Goal: Information Seeking & Learning: Understand process/instructions

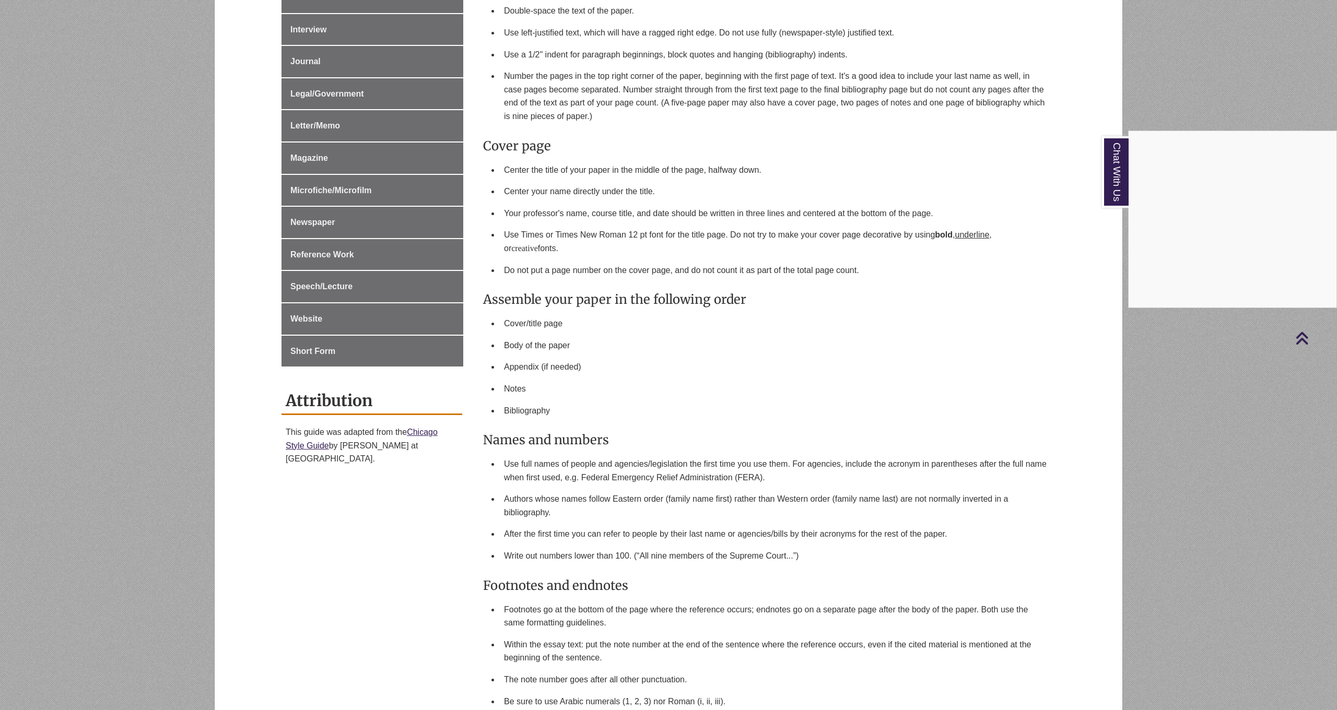
scroll to position [677, 0]
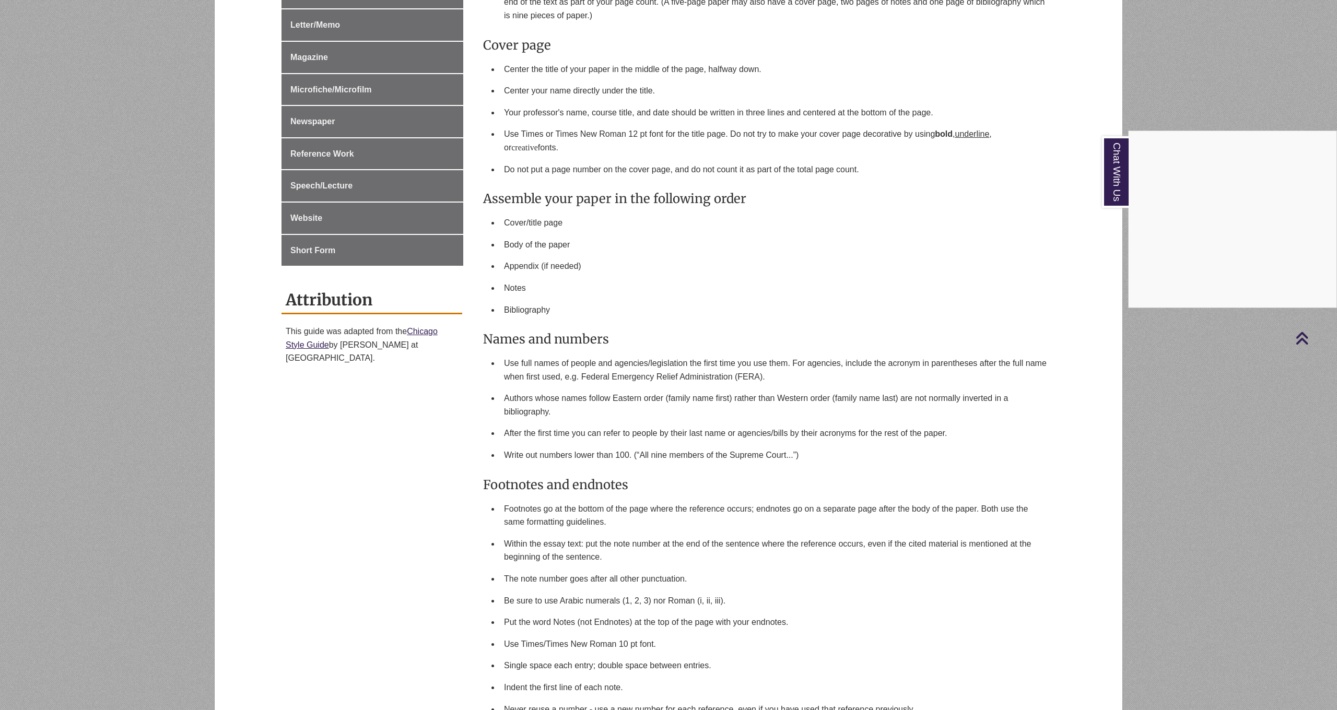
drag, startPoint x: 532, startPoint y: 360, endPoint x: 701, endPoint y: 411, distance: 176.6
click at [698, 406] on div "Chat With Us" at bounding box center [668, 355] width 1337 height 710
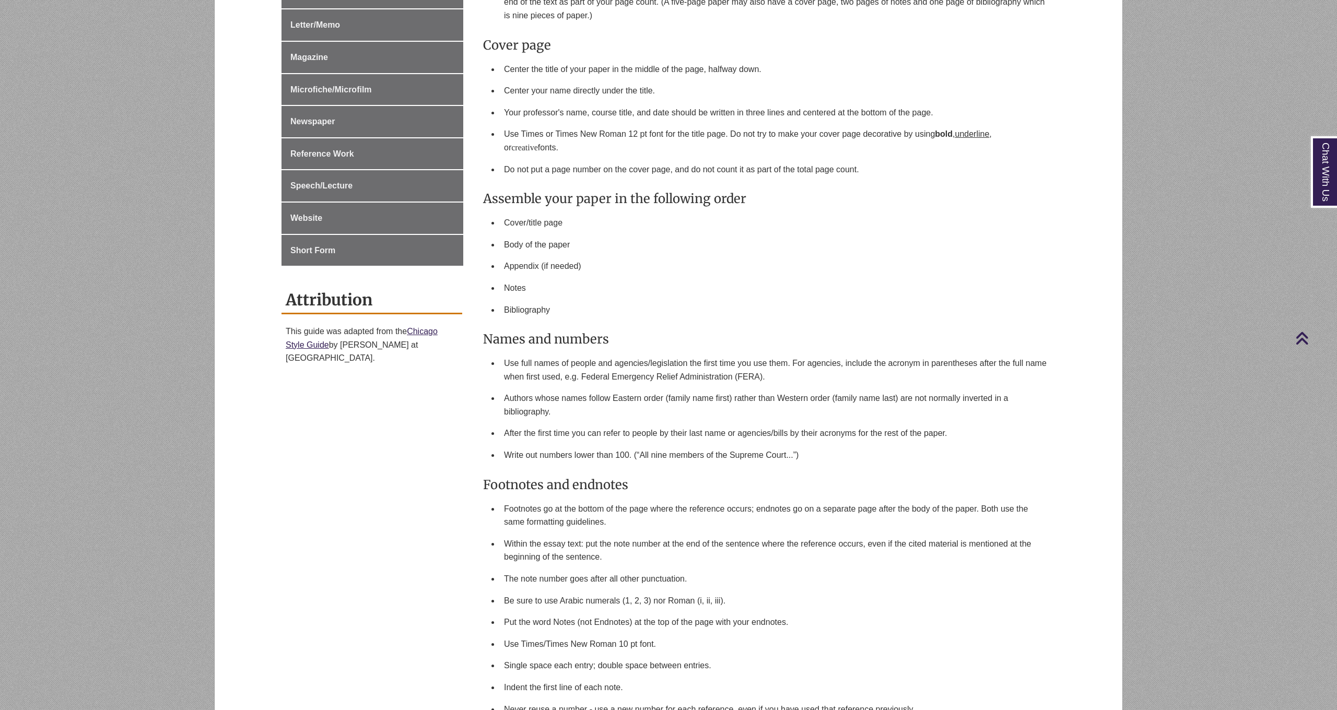
click at [702, 414] on li "Authors whose names follow Eastern order (family name first) rather than Wester…" at bounding box center [776, 405] width 552 height 35
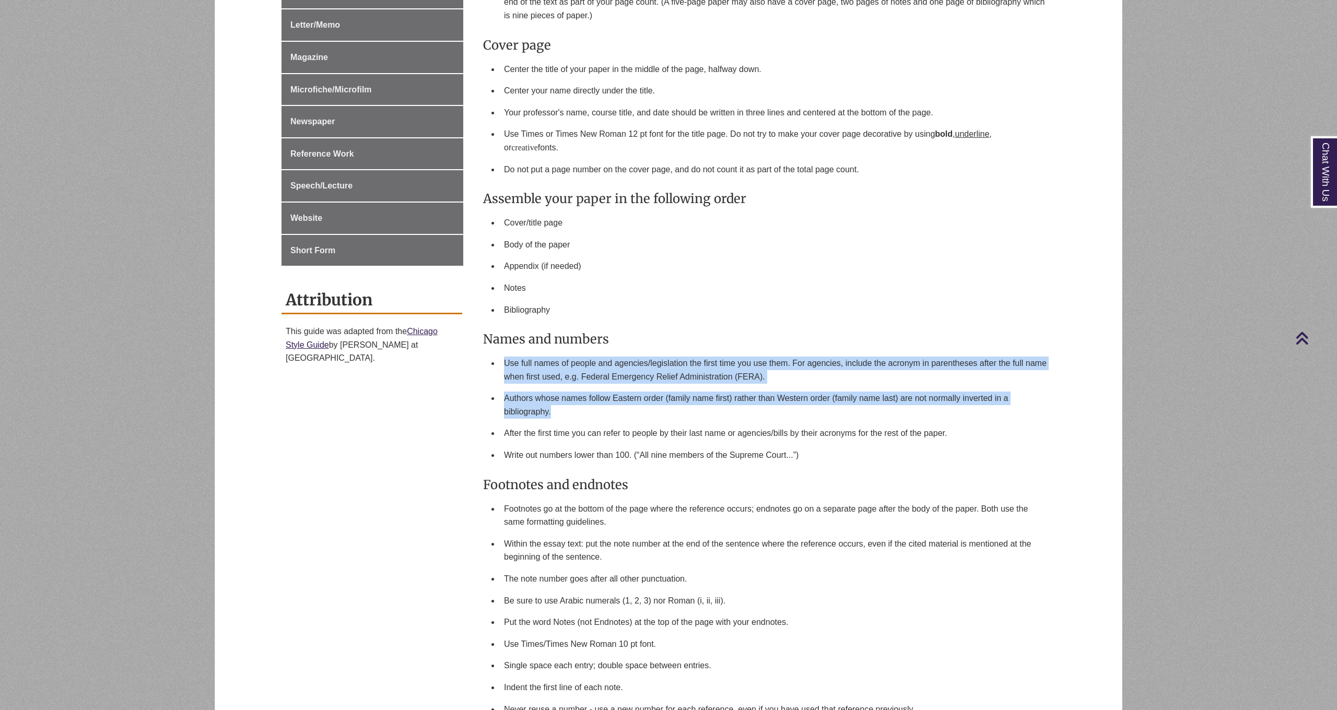
drag, startPoint x: 549, startPoint y: 364, endPoint x: 638, endPoint y: 407, distance: 98.8
click at [638, 406] on ul "Use full names of people and agencies/legislation the first time you use them. …" at bounding box center [767, 410] width 568 height 114
click at [639, 411] on li "Authors whose names follow Eastern order (family name first) rather than Wester…" at bounding box center [776, 405] width 552 height 35
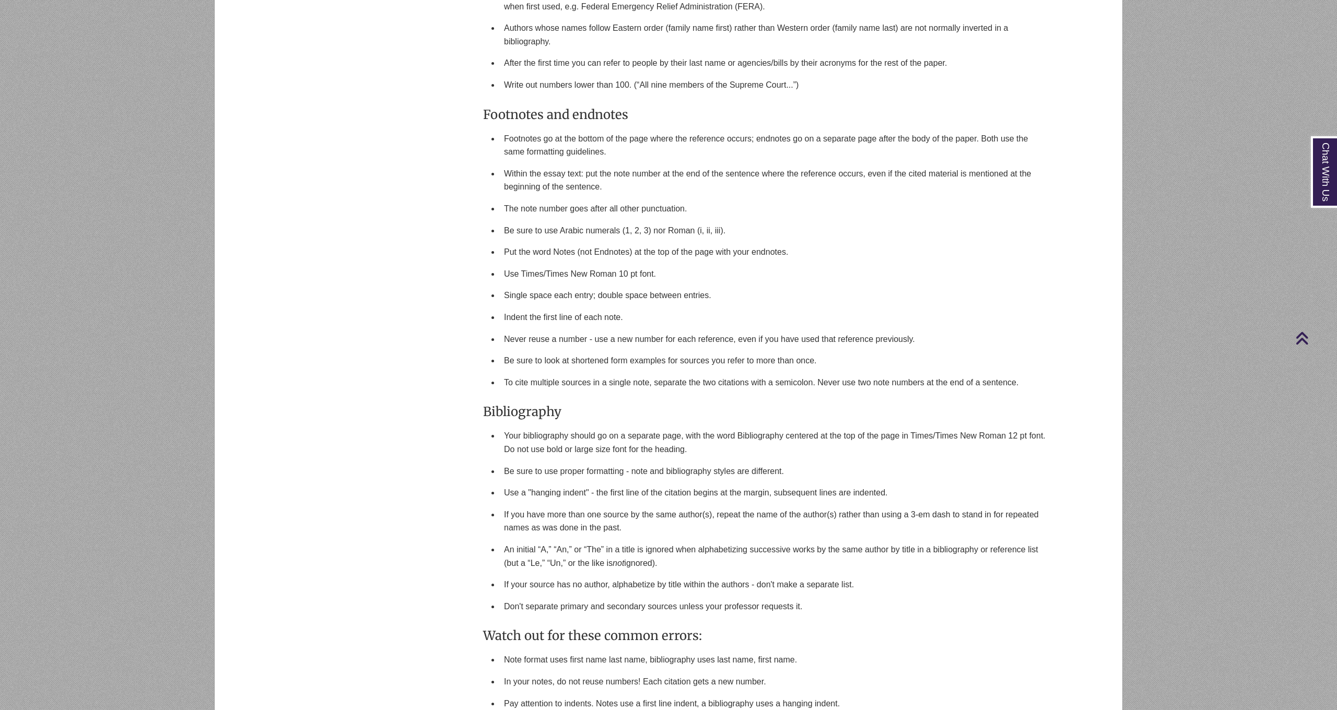
scroll to position [1139, 0]
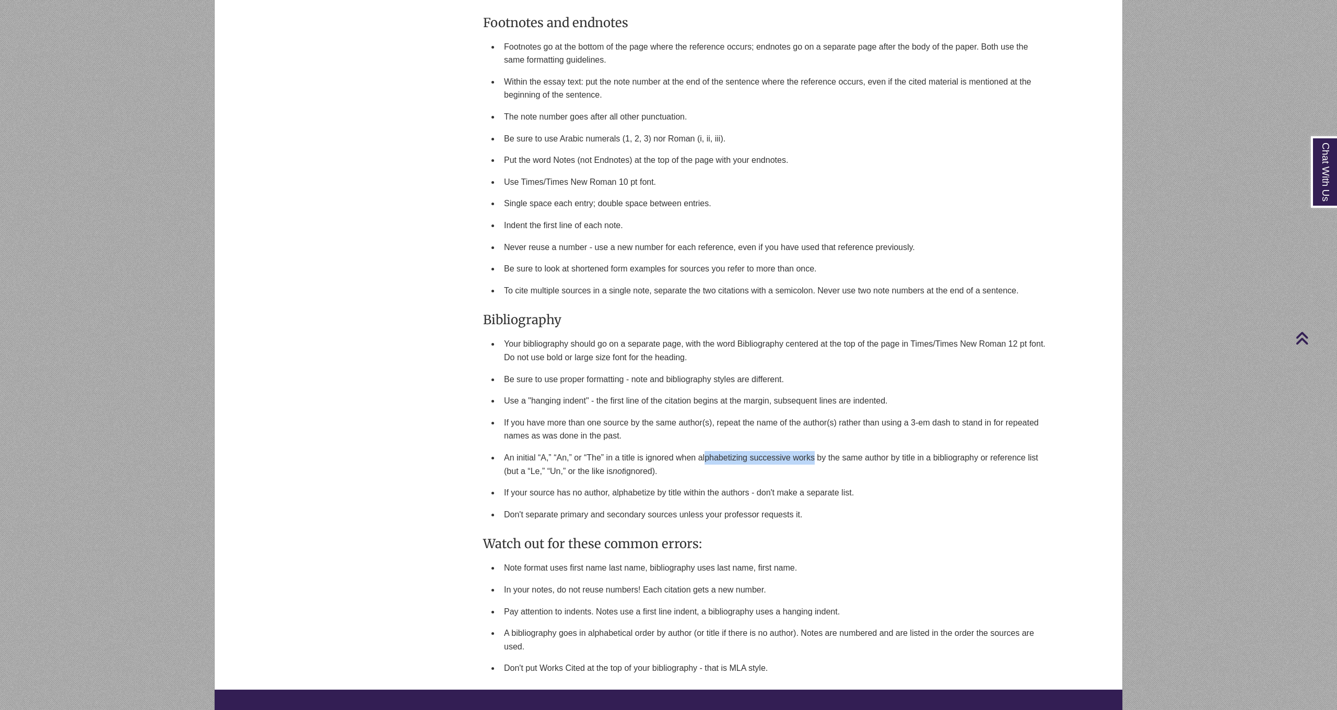
drag, startPoint x: 707, startPoint y: 453, endPoint x: 813, endPoint y: 453, distance: 106.5
click at [813, 453] on li "An initial “A,” “An,” or “The” in a title is ignored when alphabetizing success…" at bounding box center [776, 464] width 552 height 35
click at [816, 460] on li "An initial “A,” “An,” or “The” in a title is ignored when alphabetizing success…" at bounding box center [776, 464] width 552 height 35
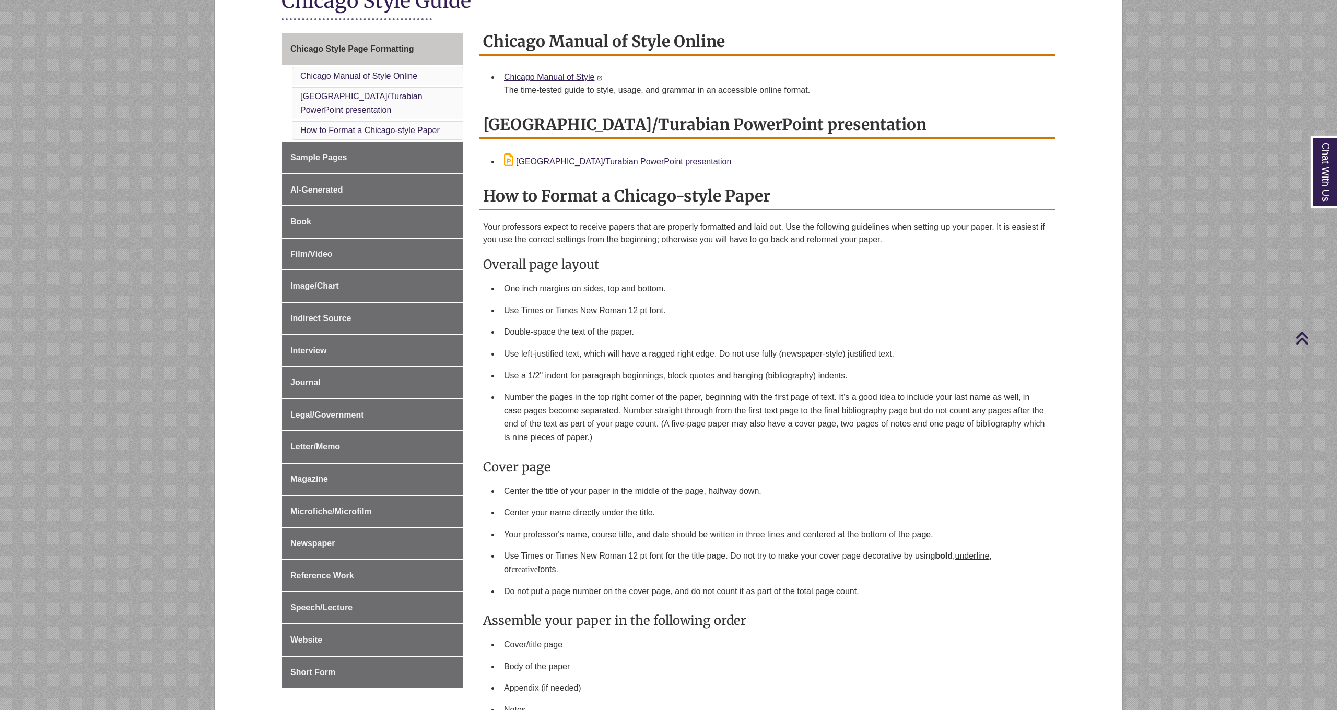
scroll to position [237, 0]
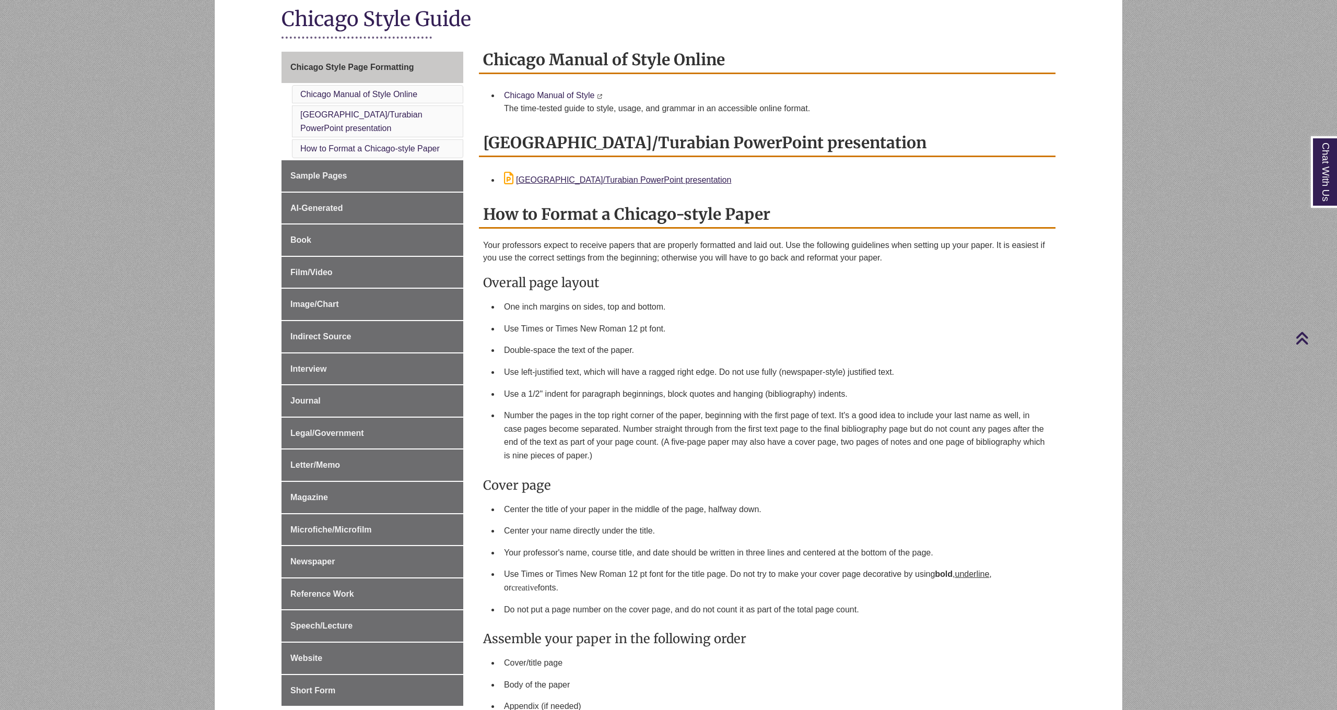
click at [550, 92] on link "Chicago Manual of Style" at bounding box center [549, 95] width 90 height 9
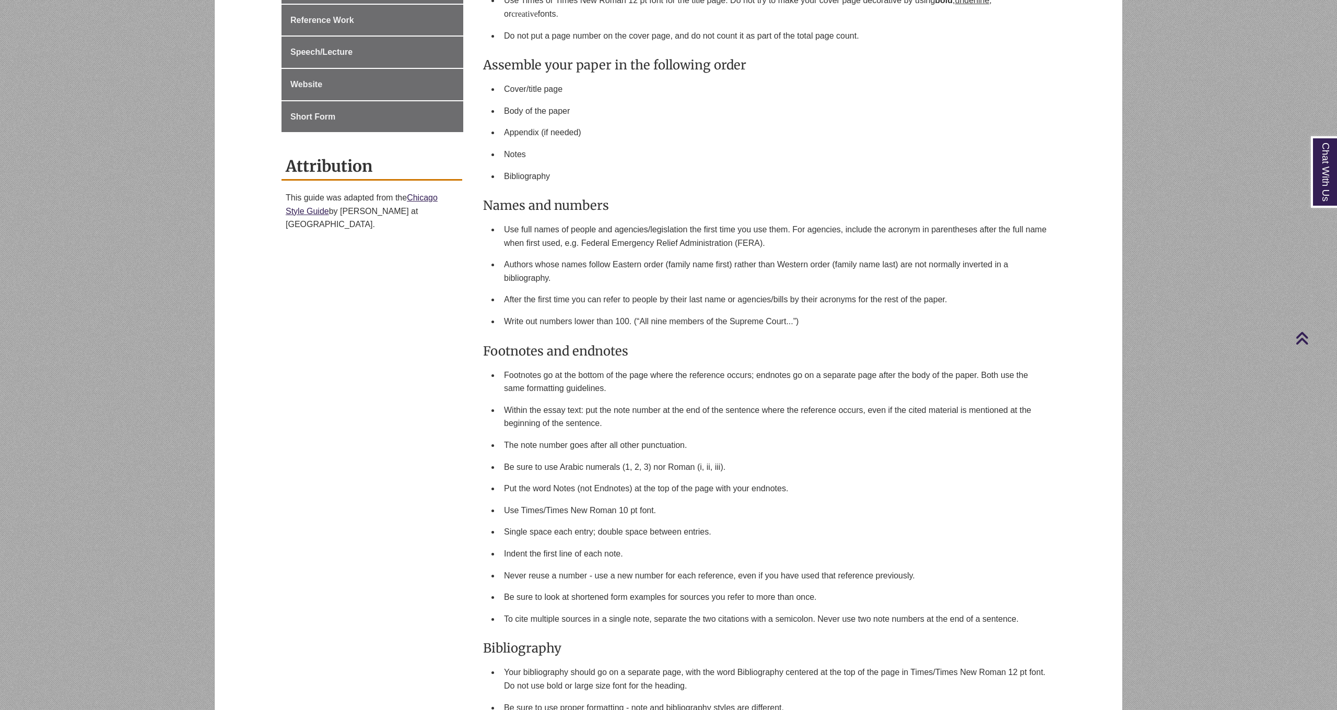
scroll to position [813, 1]
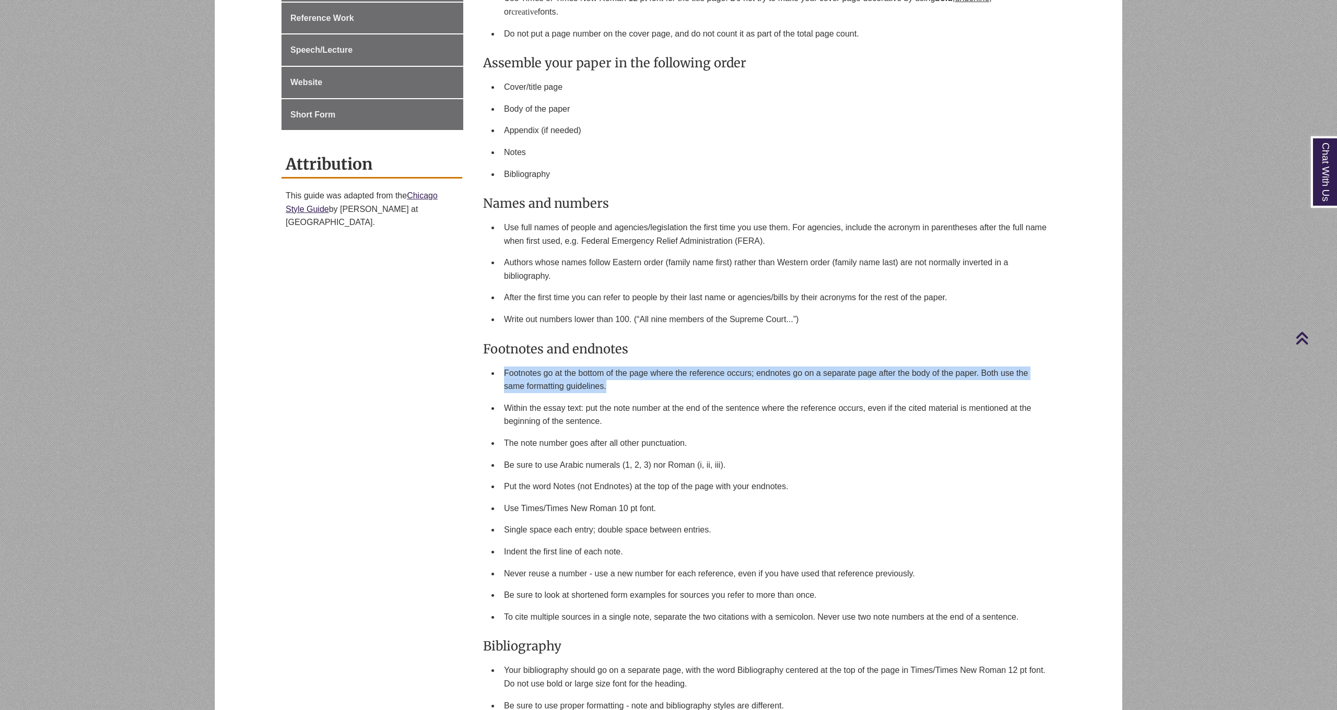
drag, startPoint x: 505, startPoint y: 373, endPoint x: 612, endPoint y: 389, distance: 108.8
click at [612, 389] on li "Footnotes go at the bottom of the page where the reference occurs; endnotes go …" at bounding box center [776, 379] width 552 height 35
click at [636, 392] on li "Footnotes go at the bottom of the page where the reference occurs; endnotes go …" at bounding box center [776, 379] width 552 height 35
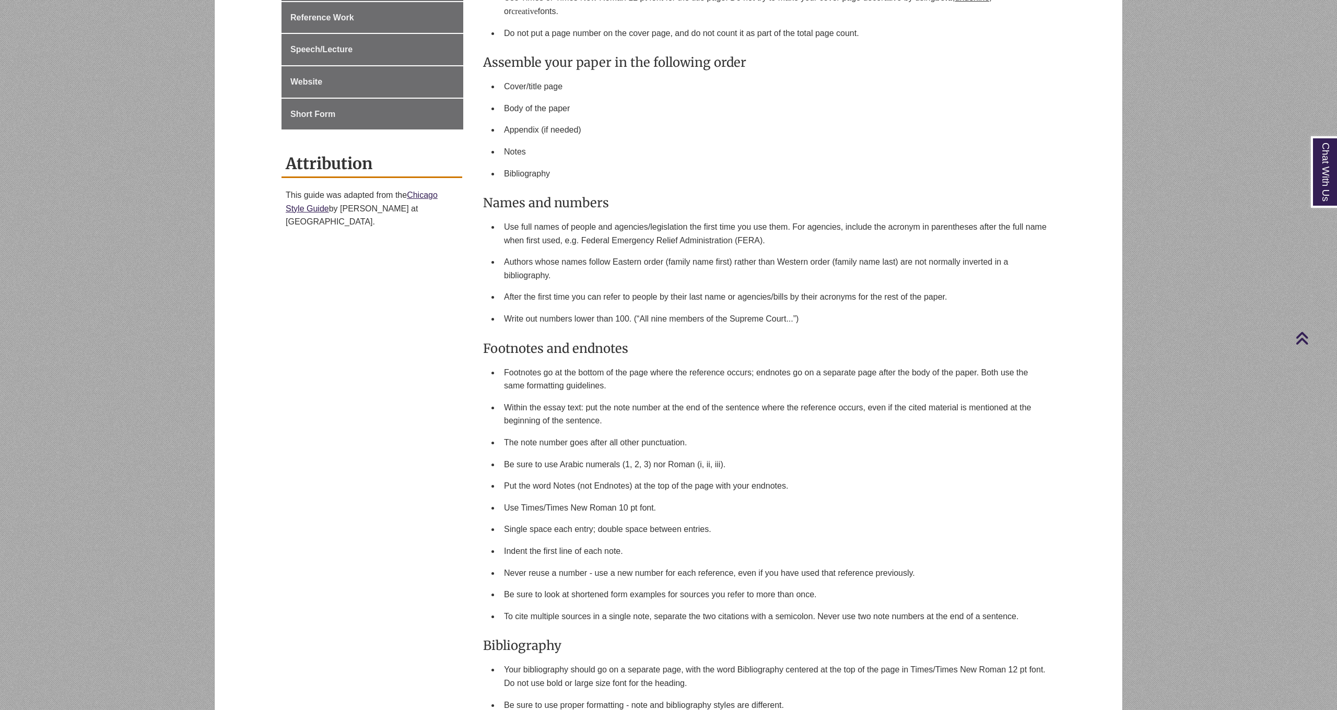
scroll to position [814, 0]
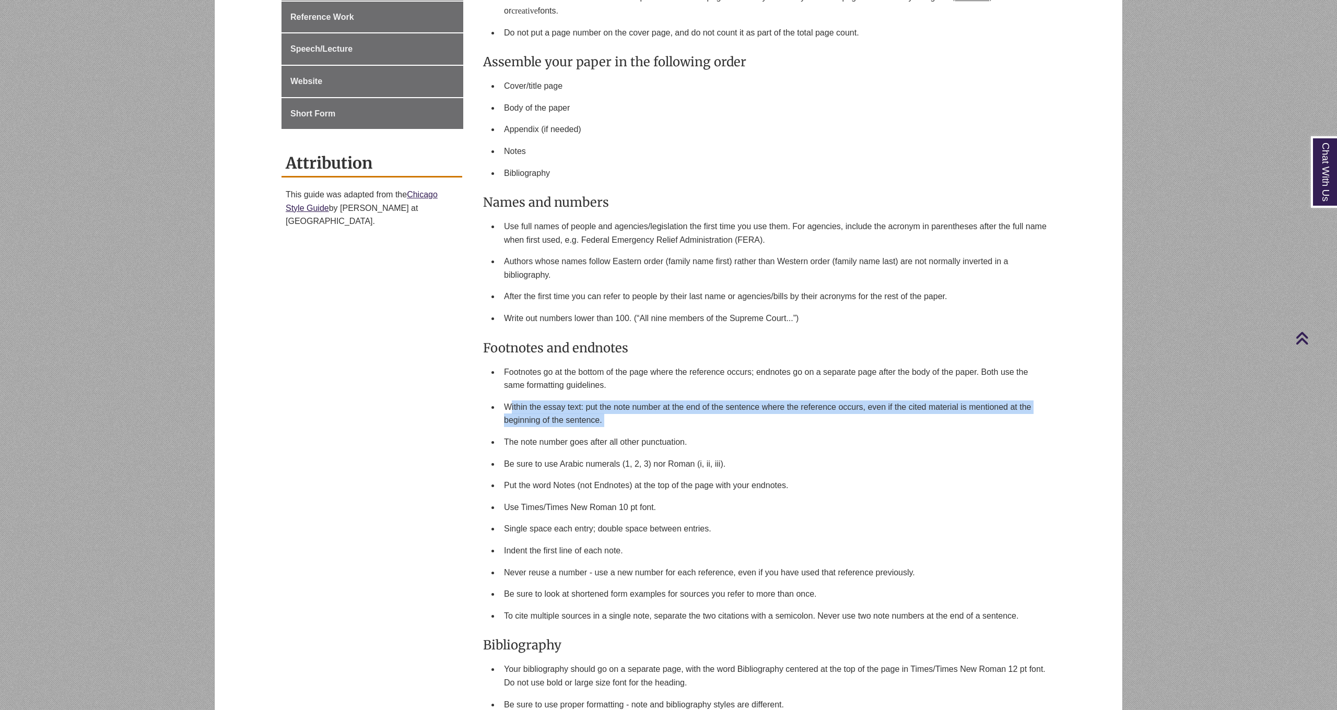
drag, startPoint x: 509, startPoint y: 406, endPoint x: 692, endPoint y: 430, distance: 184.8
click at [678, 429] on ul "Footnotes go at the bottom of the page where the reference occurs; endnotes go …" at bounding box center [767, 494] width 568 height 266
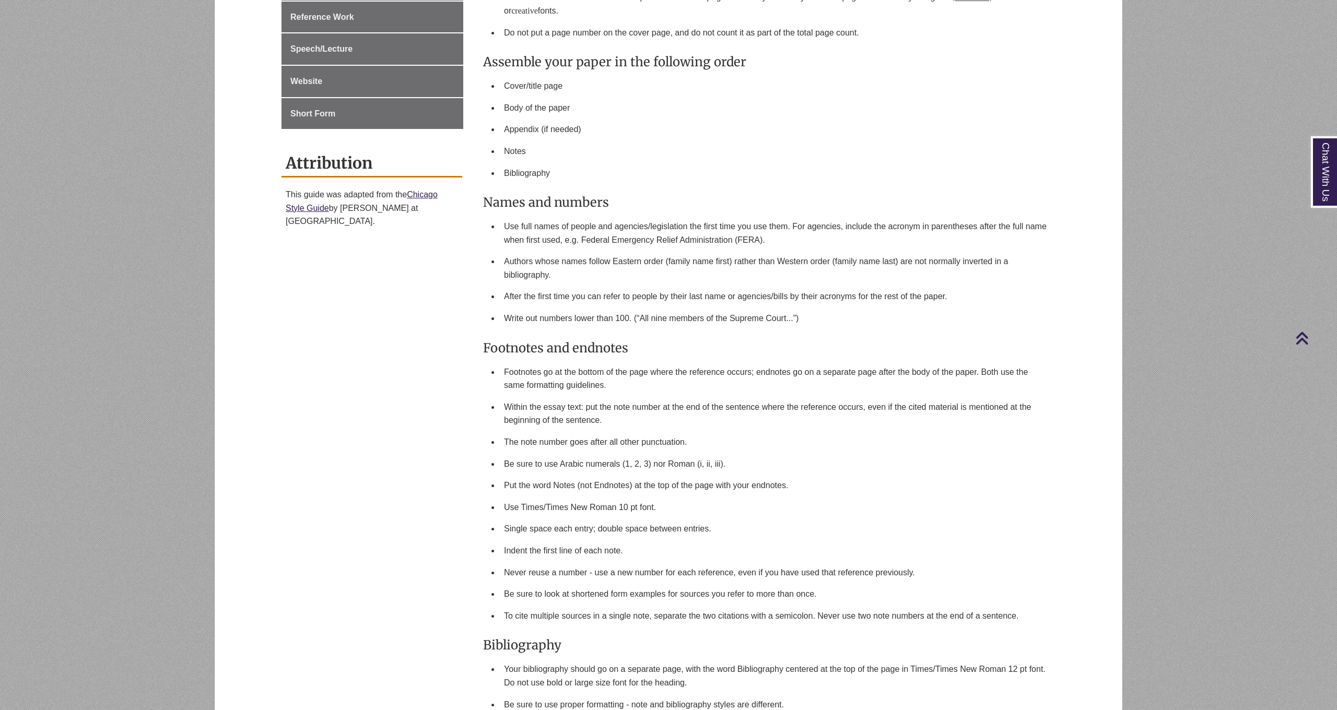
drag, startPoint x: 744, startPoint y: 435, endPoint x: 708, endPoint y: 442, distance: 36.8
click at [744, 435] on li "The note number goes after all other punctuation." at bounding box center [776, 442] width 552 height 22
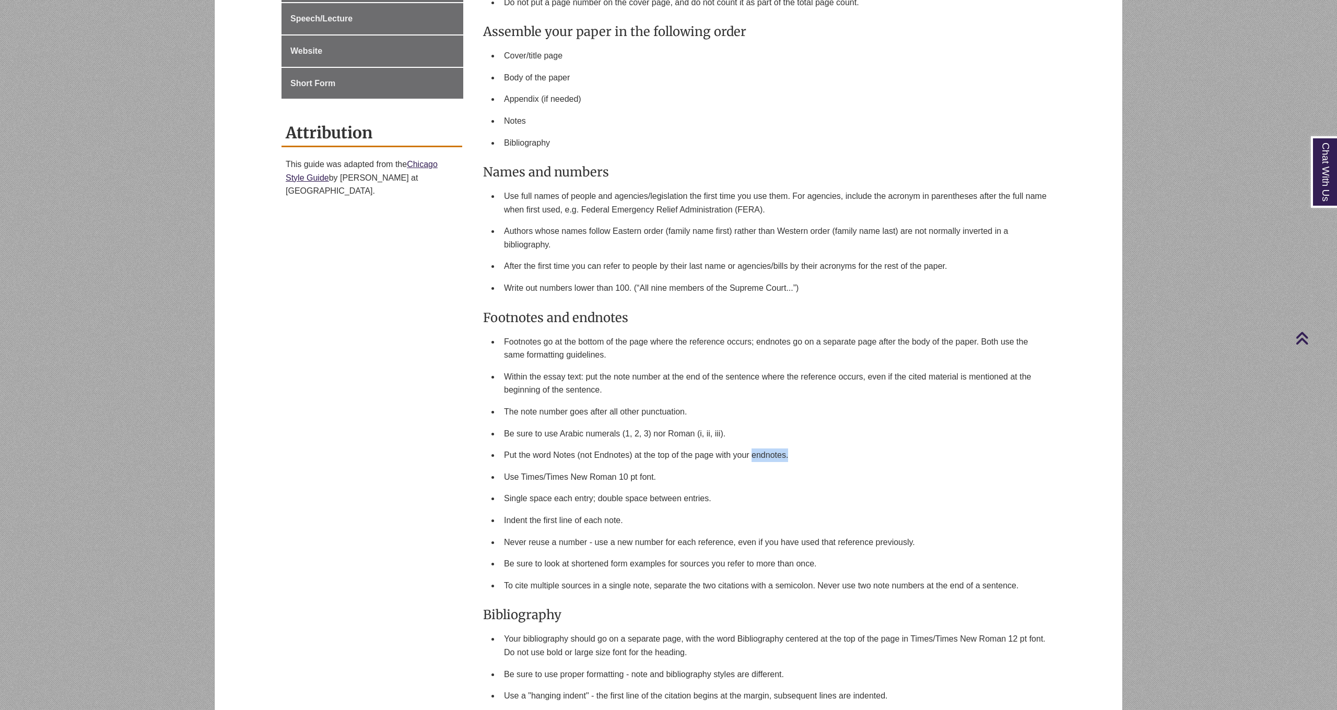
drag, startPoint x: 753, startPoint y: 453, endPoint x: 799, endPoint y: 454, distance: 46.0
click at [799, 454] on li "Put the word Notes (not Endnotes) at the top of the page with your endnotes." at bounding box center [776, 455] width 552 height 22
click at [800, 455] on li "Put the word Notes (not Endnotes) at the top of the page with your endnotes." at bounding box center [776, 455] width 552 height 22
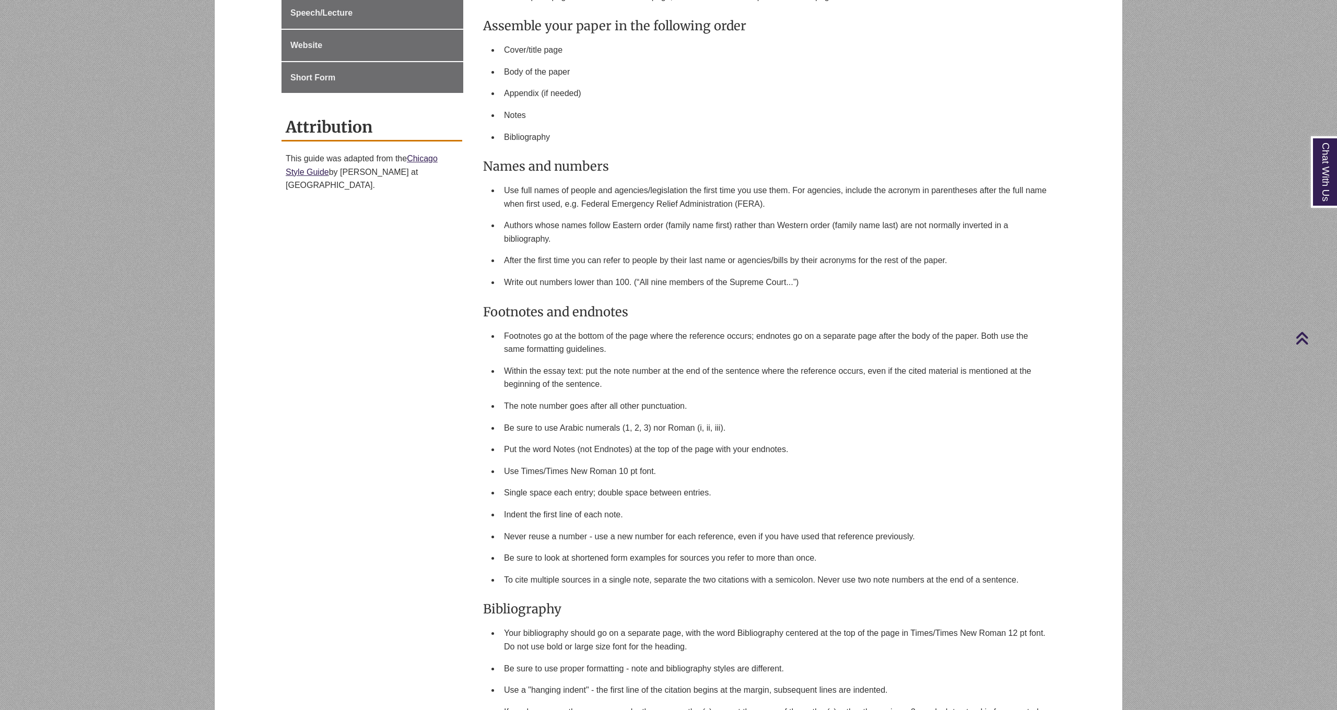
scroll to position [869, 0]
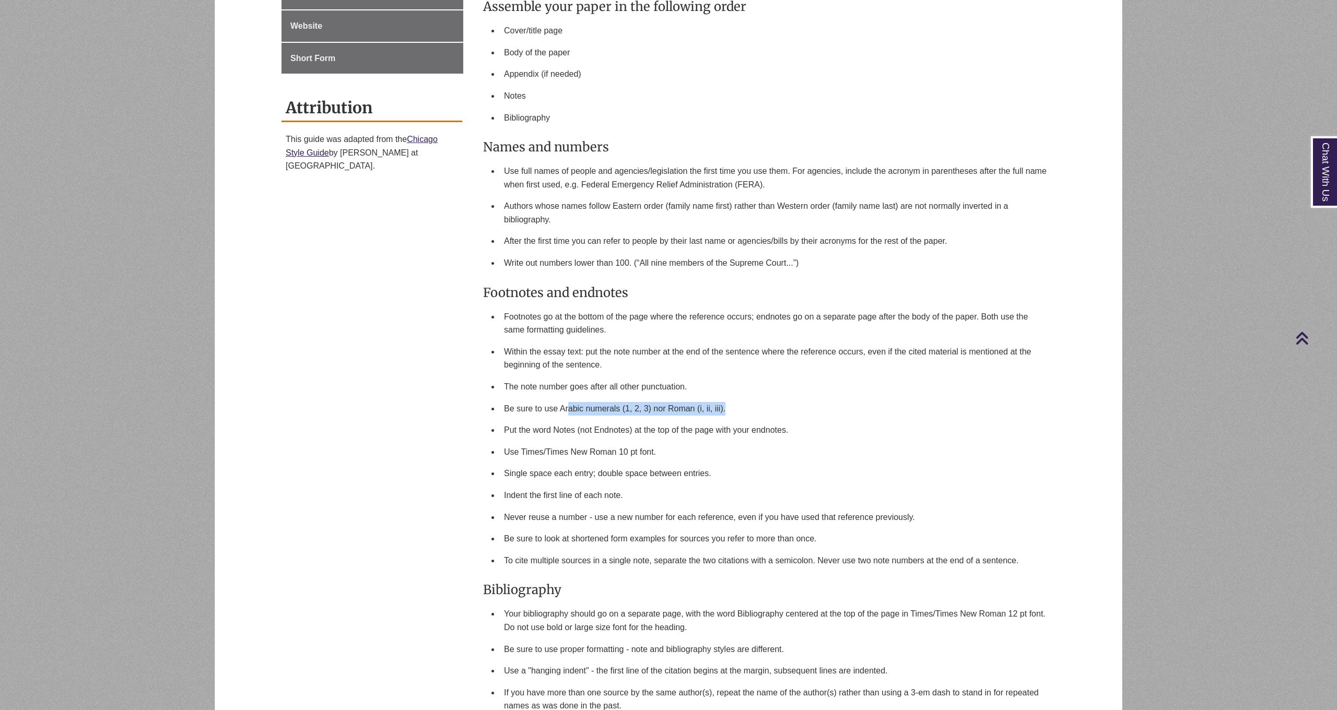
drag, startPoint x: 567, startPoint y: 407, endPoint x: 733, endPoint y: 413, distance: 166.2
click at [733, 413] on li "Be sure to use Arabic numerals (1, 2, 3) nor Roman (i, ii, iii)." at bounding box center [776, 409] width 552 height 22
click at [782, 412] on li "Be sure to use Arabic numerals (1, 2, 3) nor Roman (i, ii, iii)." at bounding box center [776, 409] width 552 height 22
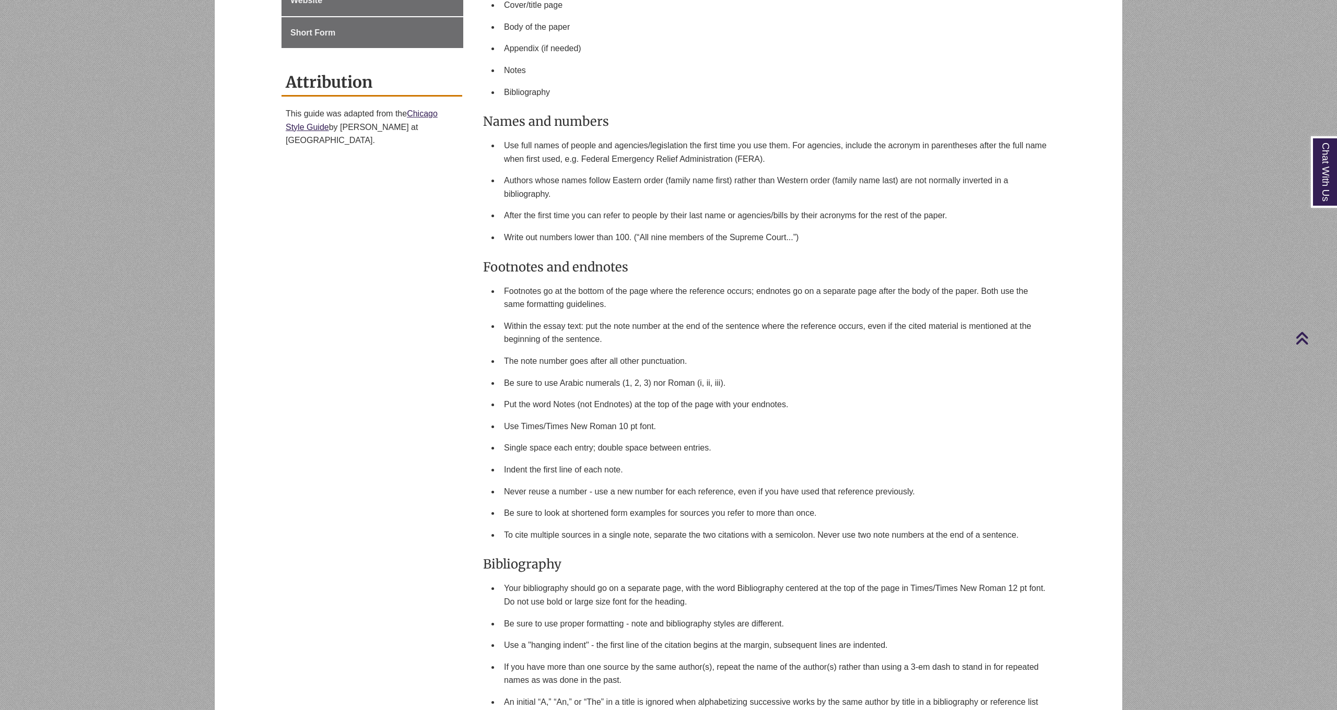
scroll to position [895, 0]
drag, startPoint x: 778, startPoint y: 401, endPoint x: 817, endPoint y: 403, distance: 38.7
click at [817, 403] on li "Put the word Notes (not Endnotes) at the top of the page with your endnotes." at bounding box center [776, 404] width 552 height 22
click at [819, 405] on li "Put the word Notes (not Endnotes) at the top of the page with your endnotes." at bounding box center [776, 404] width 552 height 22
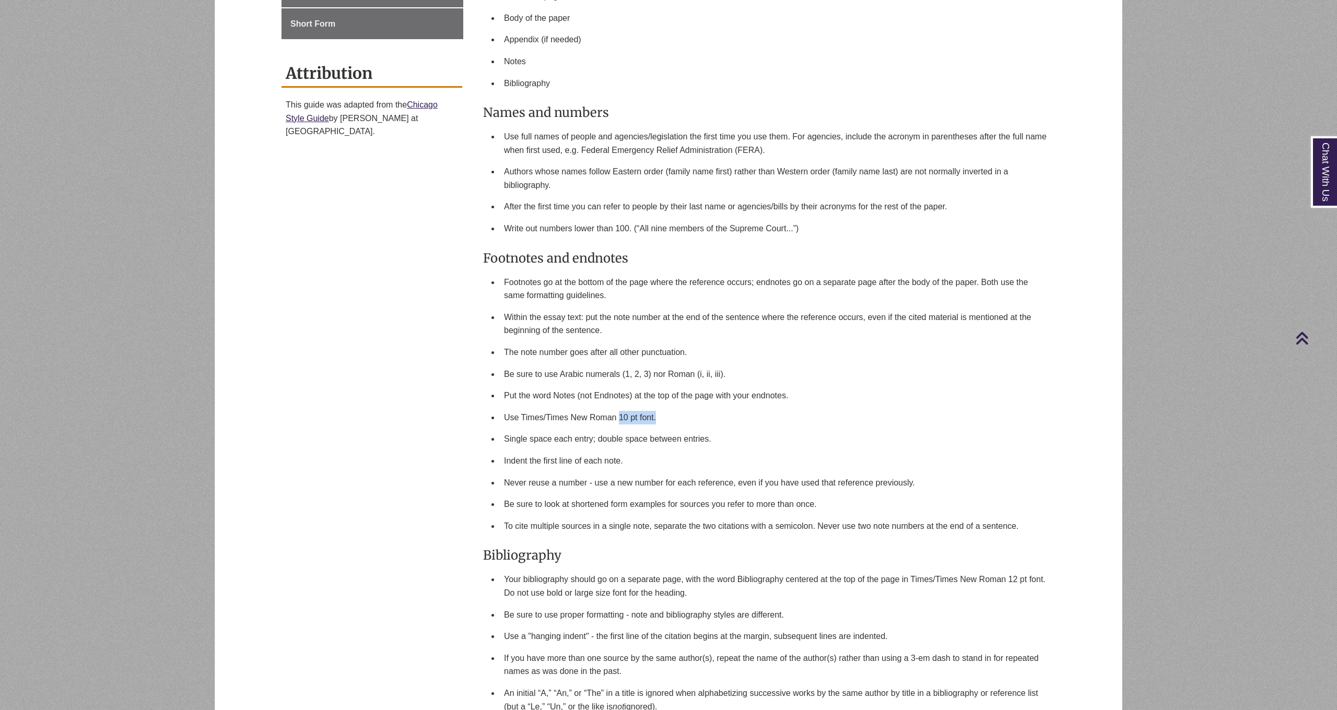
drag, startPoint x: 621, startPoint y: 417, endPoint x: 667, endPoint y: 416, distance: 46.0
click at [667, 416] on li "Use Times/Times New Roman 10 pt font." at bounding box center [776, 418] width 552 height 22
click at [673, 417] on li "Use Times/Times New Roman 10 pt font." at bounding box center [776, 418] width 552 height 22
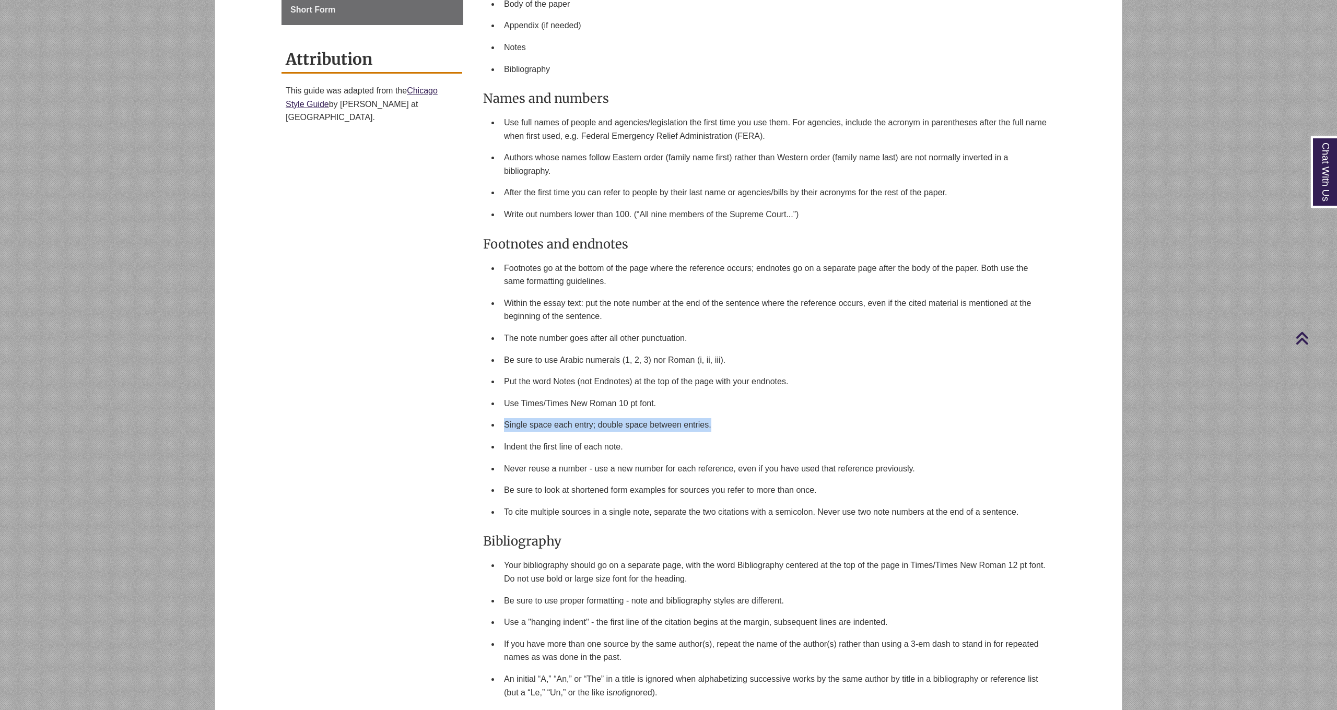
drag, startPoint x: 503, startPoint y: 424, endPoint x: 691, endPoint y: 428, distance: 188.6
click at [691, 428] on li "Single space each entry; double space between entries." at bounding box center [776, 425] width 552 height 22
drag, startPoint x: 830, startPoint y: 466, endPoint x: 917, endPoint y: 466, distance: 86.7
click at [917, 466] on li "Never reuse a number - use a new number for each reference, even if you have us…" at bounding box center [776, 469] width 552 height 22
click at [923, 467] on li "Never reuse a number - use a new number for each reference, even if you have us…" at bounding box center [776, 469] width 552 height 22
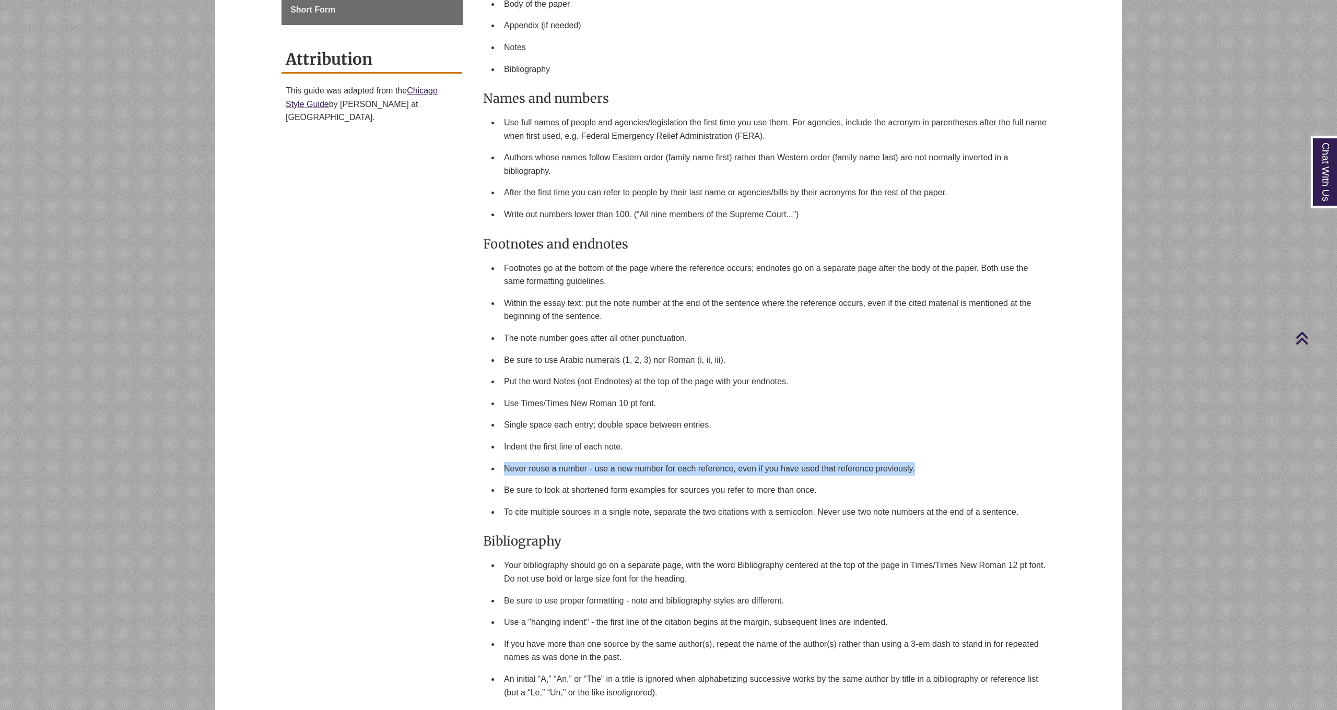
drag, startPoint x: 914, startPoint y: 465, endPoint x: 502, endPoint y: 459, distance: 411.6
click at [502, 459] on li "Never reuse a number - use a new number for each reference, even if you have us…" at bounding box center [776, 469] width 552 height 22
click at [577, 438] on li "Indent the first line of each note." at bounding box center [776, 447] width 552 height 22
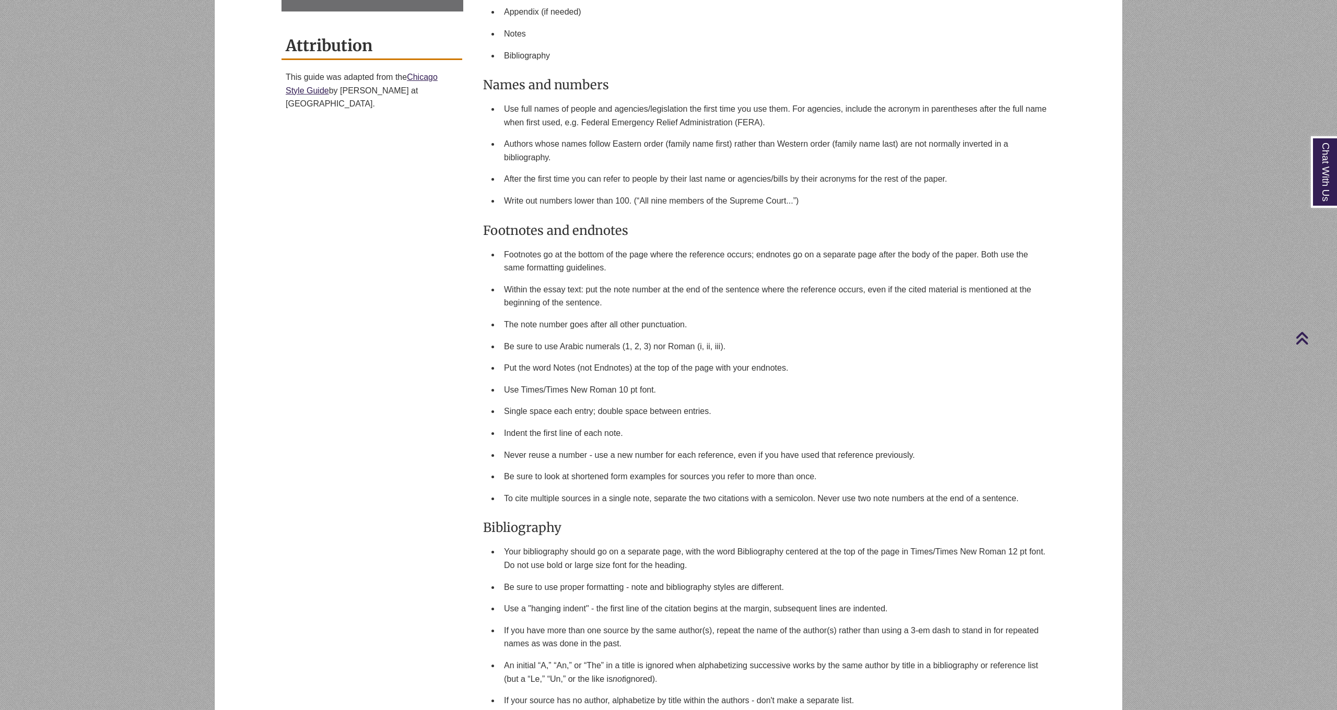
scroll to position [933, 0]
drag, startPoint x: 598, startPoint y: 384, endPoint x: 642, endPoint y: 384, distance: 44.4
click at [641, 384] on li "Use Times/Times New Roman 10 pt font." at bounding box center [776, 388] width 552 height 22
click at [674, 389] on li "Use Times/Times New Roman 10 pt font." at bounding box center [776, 388] width 552 height 22
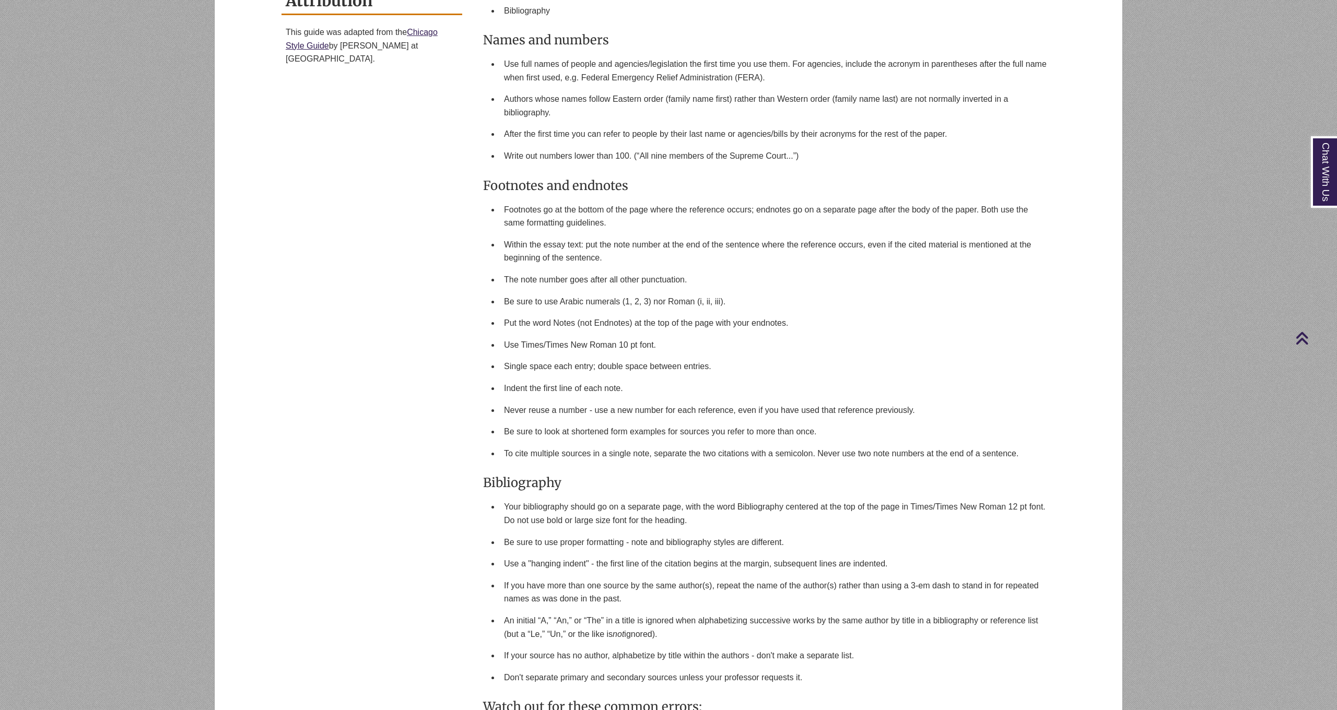
scroll to position [977, 0]
drag, startPoint x: 521, startPoint y: 404, endPoint x: 782, endPoint y: 428, distance: 262.2
click at [760, 407] on li "Never reuse a number - use a new number for each reference, even if you have us…" at bounding box center [776, 409] width 552 height 22
click at [782, 428] on li "Be sure to look at shortened form examples for sources you refer to more than o…" at bounding box center [776, 431] width 552 height 22
drag, startPoint x: 544, startPoint y: 337, endPoint x: 651, endPoint y: 361, distance: 109.2
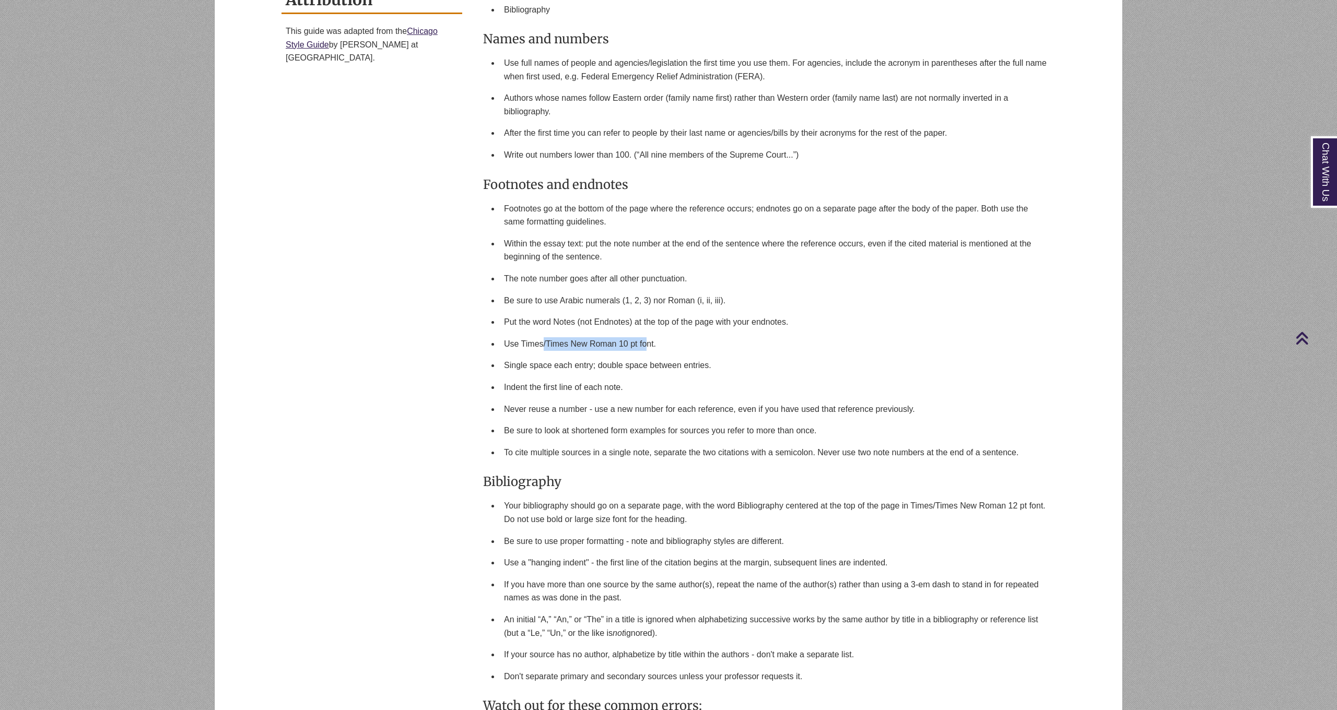
click at [654, 346] on li "Use Times/Times New Roman 10 pt font." at bounding box center [776, 344] width 552 height 22
click at [650, 369] on li "Single space each entry; double space between entries." at bounding box center [776, 366] width 552 height 22
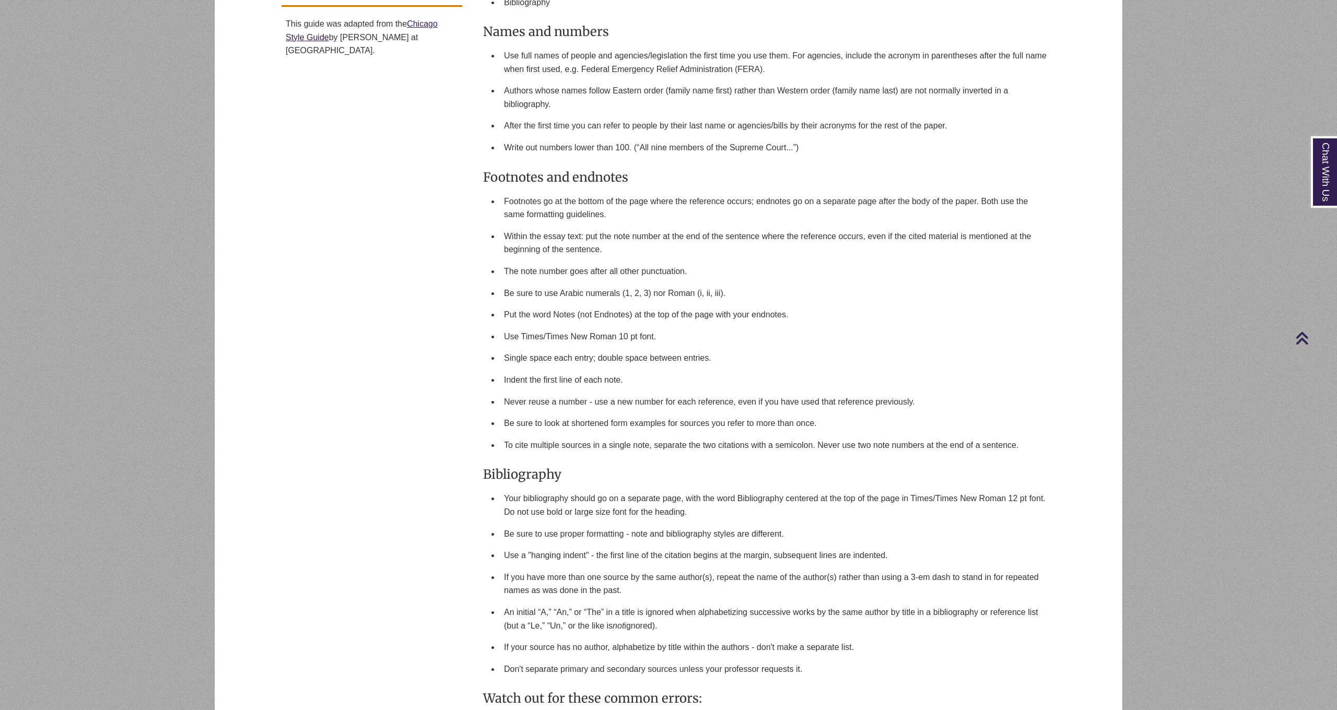
scroll to position [989, 0]
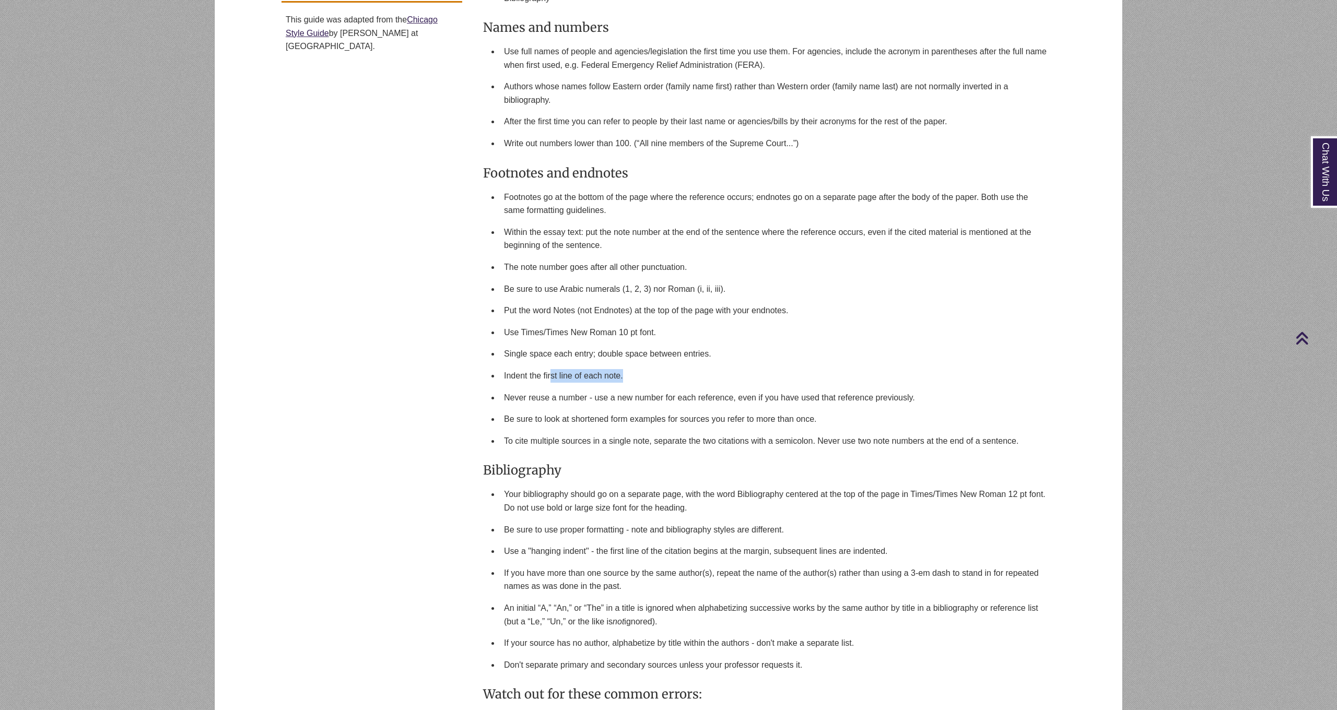
drag, startPoint x: 552, startPoint y: 371, endPoint x: 623, endPoint y: 382, distance: 71.9
click at [623, 382] on li "Indent the first line of each note." at bounding box center [776, 376] width 552 height 22
click at [621, 391] on li "Never reuse a number - use a new number for each reference, even if you have us…" at bounding box center [776, 398] width 552 height 22
drag, startPoint x: 504, startPoint y: 373, endPoint x: 579, endPoint y: 400, distance: 79.3
click at [567, 392] on ul "Footnotes go at the bottom of the page where the reference occurs; endnotes go …" at bounding box center [767, 319] width 568 height 266
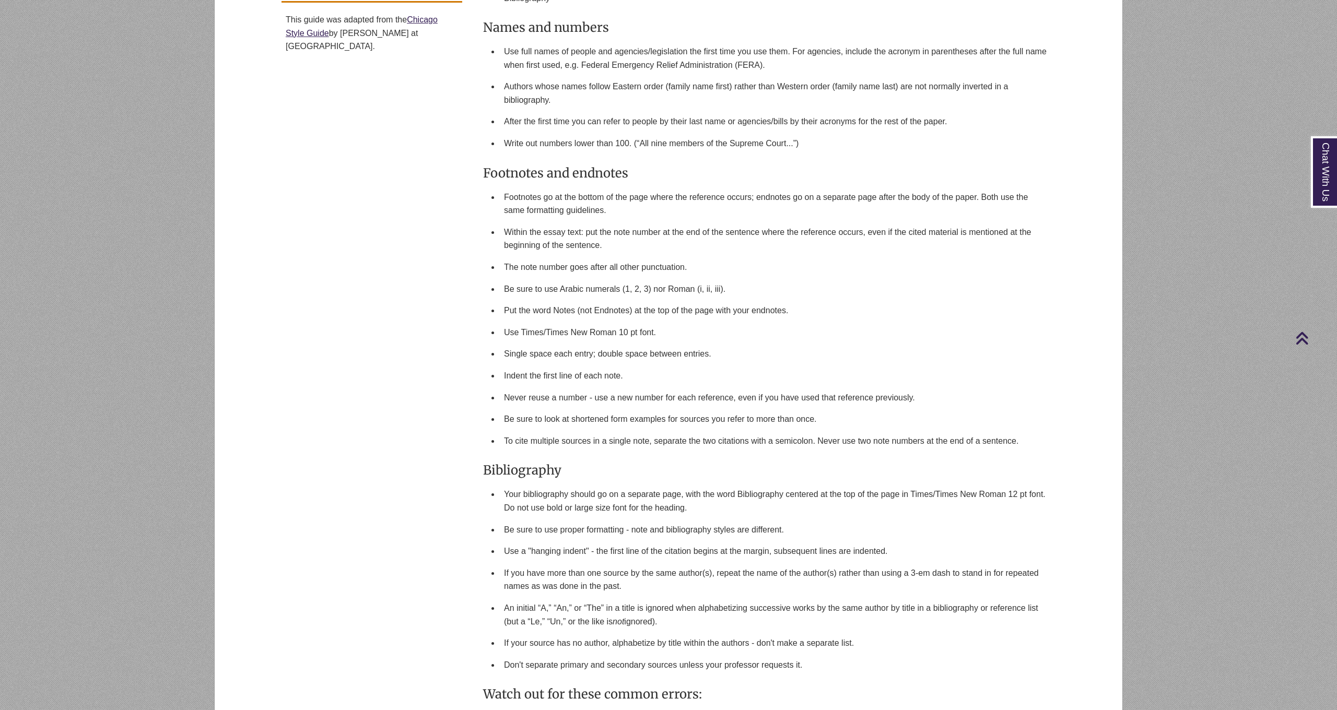
drag, startPoint x: 580, startPoint y: 400, endPoint x: 590, endPoint y: 401, distance: 9.5
click at [581, 400] on li "Never reuse a number - use a new number for each reference, even if you have us…" at bounding box center [776, 398] width 552 height 22
drag, startPoint x: 503, startPoint y: 395, endPoint x: 890, endPoint y: 407, distance: 387.7
click at [890, 407] on ul "Footnotes go at the bottom of the page where the reference occurs; endnotes go …" at bounding box center [767, 319] width 568 height 266
click at [887, 411] on li "Be sure to look at shortened form examples for sources you refer to more than o…" at bounding box center [776, 419] width 552 height 22
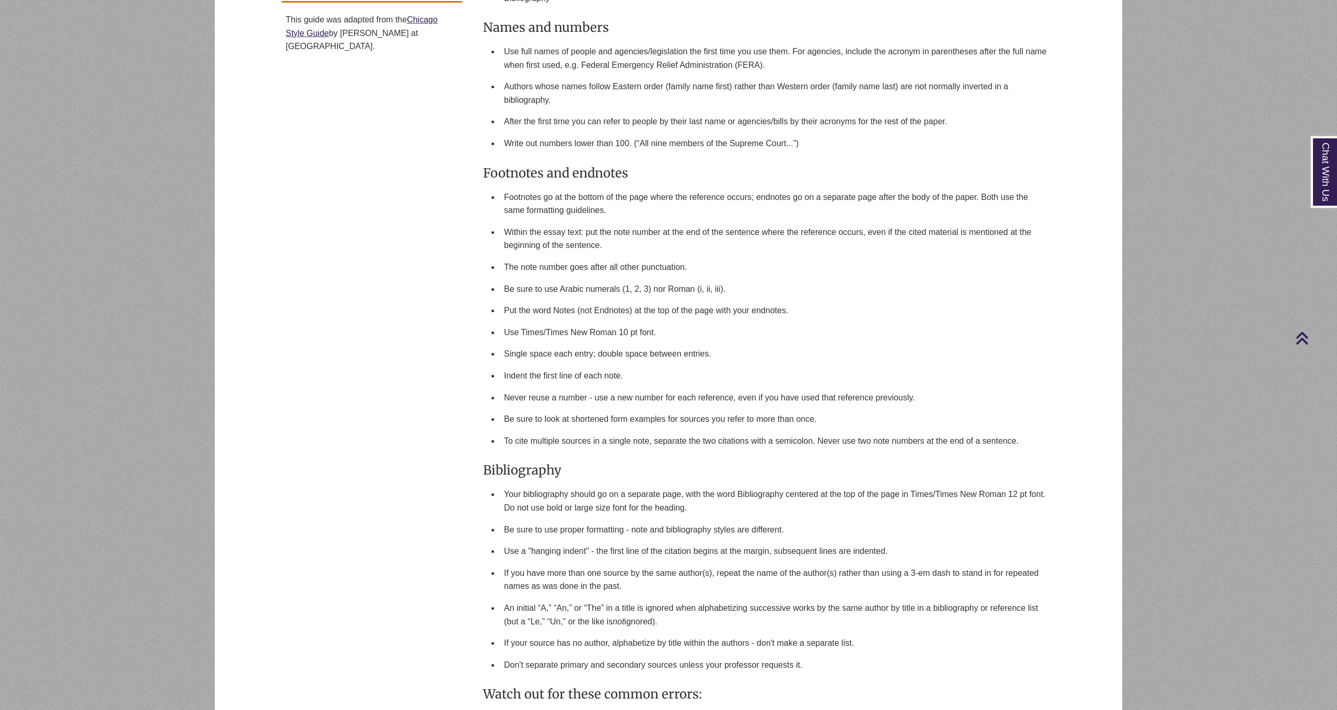
click at [559, 418] on li "Be sure to look at shortened form examples for sources you refer to more than o…" at bounding box center [776, 419] width 552 height 22
drag, startPoint x: 514, startPoint y: 441, endPoint x: 1017, endPoint y: 440, distance: 502.4
click at [1016, 440] on li "To cite multiple sources in a single note, separate the two citations with a se…" at bounding box center [776, 441] width 552 height 22
click at [1021, 438] on li "To cite multiple sources in a single note, separate the two citations with a se…" at bounding box center [776, 441] width 552 height 22
drag, startPoint x: 617, startPoint y: 405, endPoint x: 697, endPoint y: 436, distance: 85.0
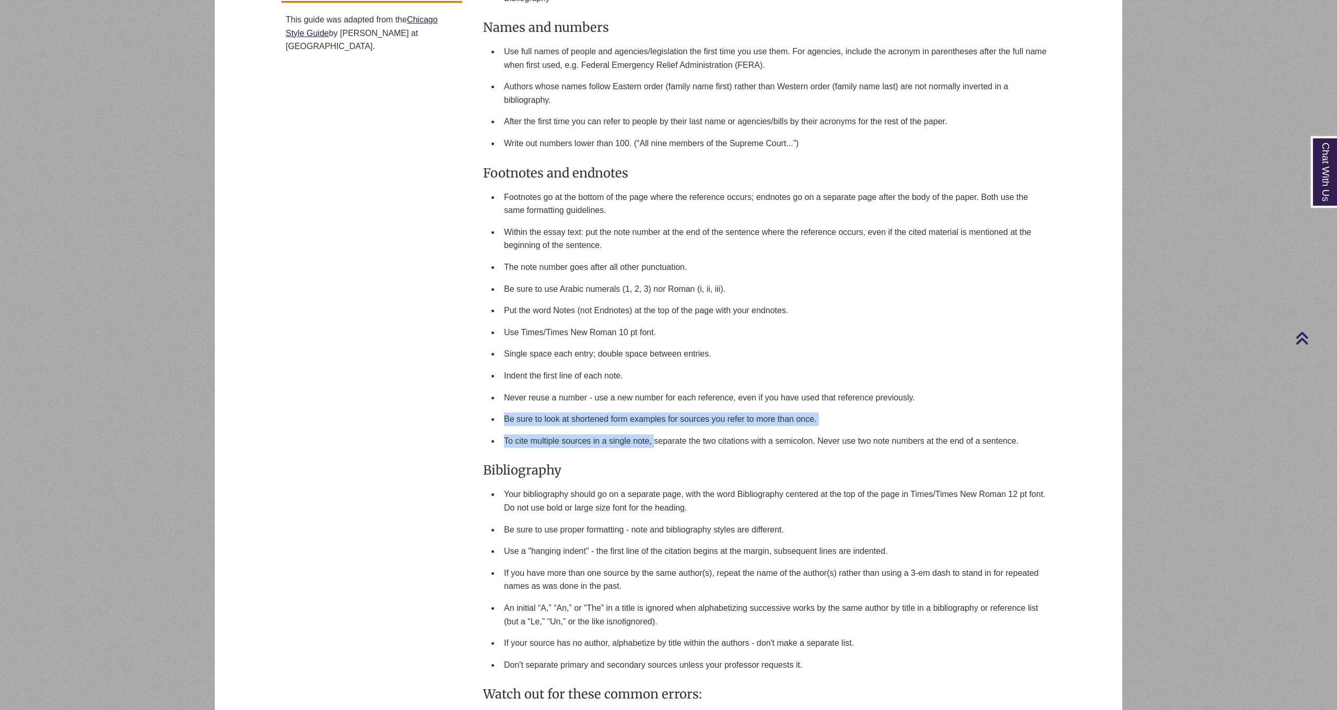
click at [654, 436] on ul "Footnotes go at the bottom of the page where the reference occurs; endnotes go …" at bounding box center [767, 319] width 568 height 266
click at [701, 435] on li "To cite multiple sources in a single note, separate the two citations with a se…" at bounding box center [776, 441] width 552 height 22
drag, startPoint x: 567, startPoint y: 349, endPoint x: 702, endPoint y: 345, distance: 135.3
click at [702, 345] on li "Single space each entry; double space between entries." at bounding box center [776, 354] width 552 height 22
click at [711, 347] on li "Single space each entry; double space between entries." at bounding box center [776, 354] width 552 height 22
